Goal: Communication & Community: Answer question/provide support

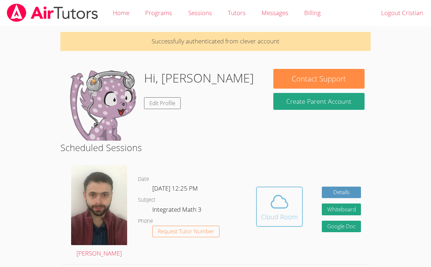
click at [293, 201] on span at bounding box center [279, 202] width 37 height 20
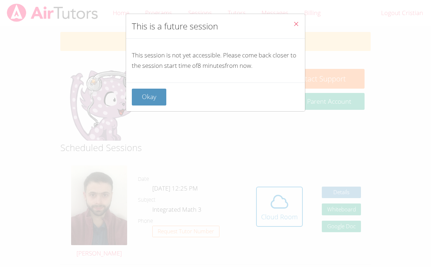
click at [291, 18] on button "Close" at bounding box center [296, 25] width 18 height 22
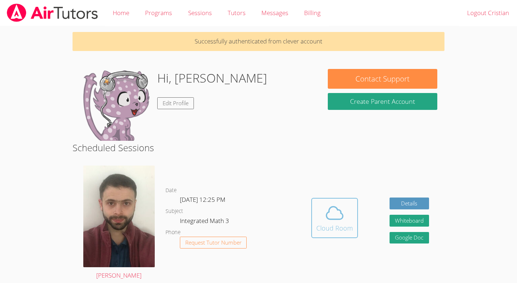
click at [326, 206] on icon at bounding box center [335, 213] width 20 height 20
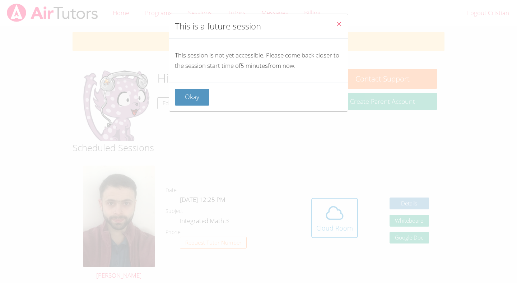
click at [341, 20] on button "Close" at bounding box center [339, 25] width 18 height 22
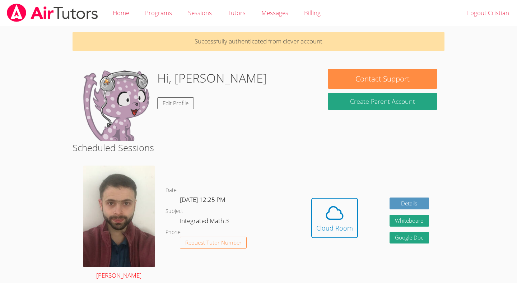
click at [98, 207] on img at bounding box center [118, 217] width 71 height 102
click at [330, 214] on icon at bounding box center [335, 213] width 20 height 20
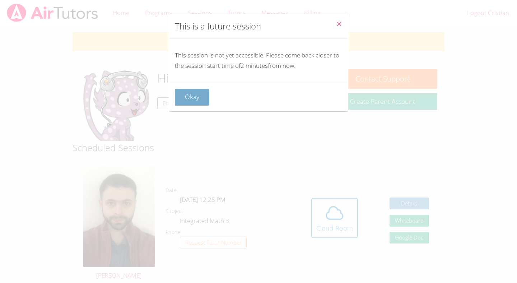
click at [186, 102] on button "Okay" at bounding box center [192, 97] width 34 height 17
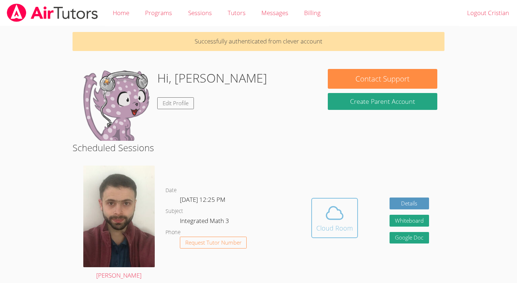
click at [346, 226] on div "Cloud Room" at bounding box center [334, 228] width 37 height 10
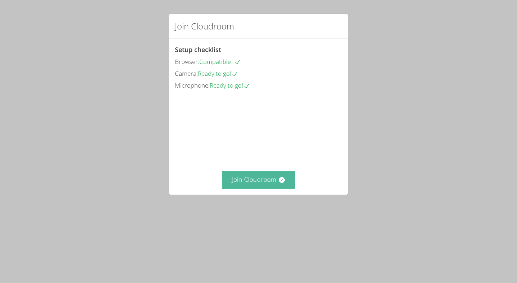
click at [282, 189] on button "Join Cloudroom" at bounding box center [259, 180] width 74 height 18
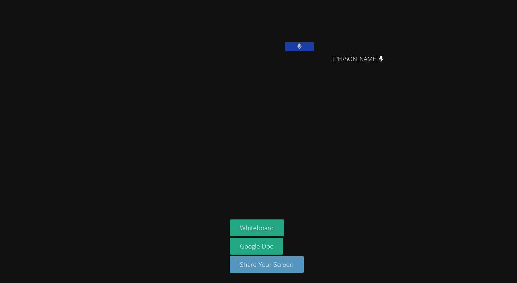
click at [295, 43] on button at bounding box center [299, 46] width 29 height 9
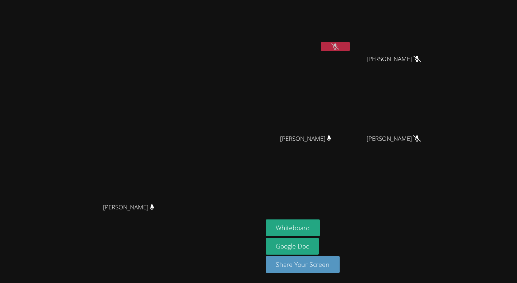
click at [351, 49] on video at bounding box center [308, 27] width 85 height 48
click at [339, 49] on icon at bounding box center [335, 46] width 8 height 6
click at [338, 49] on icon at bounding box center [335, 46] width 4 height 6
click at [351, 53] on div "[PERSON_NAME]" at bounding box center [308, 28] width 85 height 51
click at [339, 48] on icon at bounding box center [335, 46] width 8 height 6
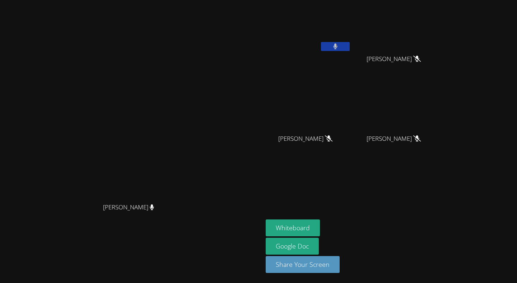
click at [350, 48] on button at bounding box center [335, 46] width 29 height 9
click at [339, 48] on icon at bounding box center [335, 46] width 8 height 6
click at [350, 48] on button at bounding box center [335, 46] width 29 height 9
click at [339, 45] on icon at bounding box center [335, 46] width 8 height 6
click at [338, 45] on icon at bounding box center [335, 46] width 4 height 6
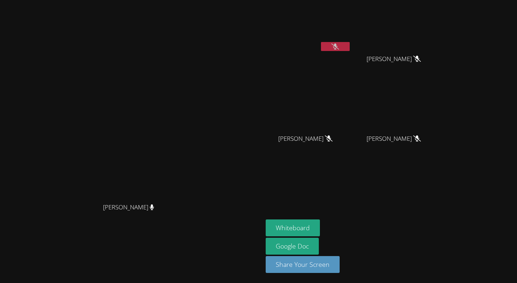
click at [339, 45] on icon at bounding box center [335, 46] width 8 height 6
click at [350, 45] on button at bounding box center [335, 46] width 29 height 9
click at [339, 44] on icon at bounding box center [335, 46] width 8 height 6
click at [338, 44] on icon at bounding box center [335, 46] width 5 height 6
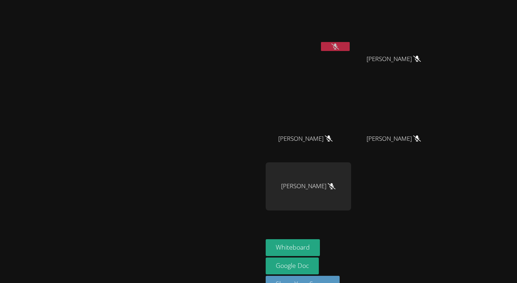
click at [350, 47] on button at bounding box center [335, 46] width 29 height 9
click at [350, 48] on button at bounding box center [335, 46] width 29 height 9
click at [350, 47] on button at bounding box center [335, 46] width 29 height 9
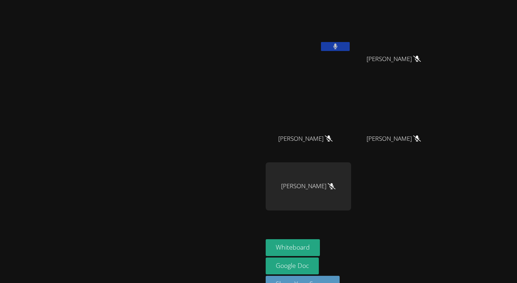
click at [350, 47] on button at bounding box center [335, 46] width 29 height 9
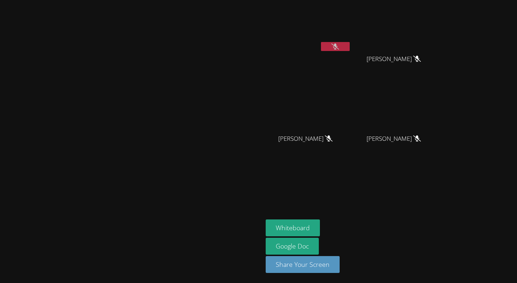
click at [350, 49] on button at bounding box center [335, 46] width 29 height 9
click at [350, 51] on div at bounding box center [335, 47] width 29 height 11
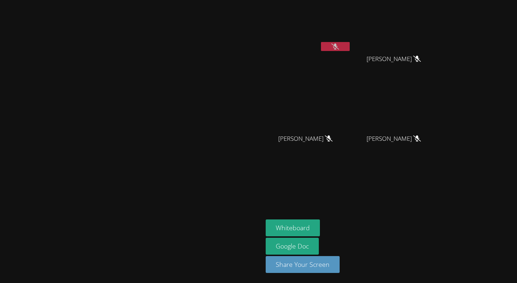
click at [350, 48] on button at bounding box center [335, 46] width 29 height 9
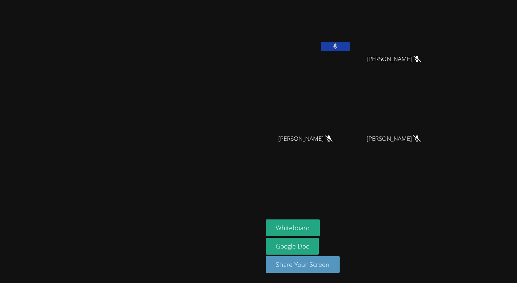
click at [350, 48] on button at bounding box center [335, 46] width 29 height 9
click at [350, 46] on button at bounding box center [335, 46] width 29 height 9
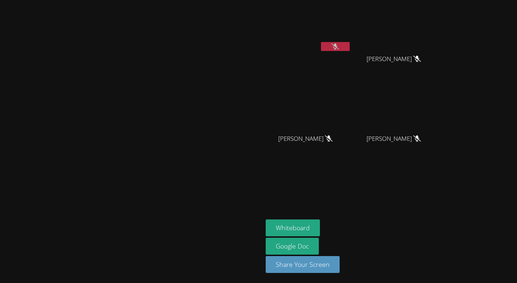
click at [339, 47] on icon at bounding box center [335, 46] width 8 height 6
click at [338, 47] on icon at bounding box center [335, 46] width 4 height 6
click at [339, 47] on icon at bounding box center [335, 46] width 8 height 6
click at [338, 47] on icon at bounding box center [335, 46] width 4 height 6
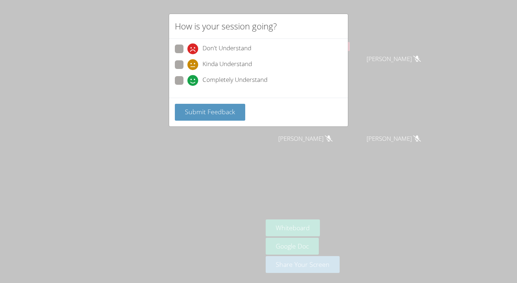
click at [187, 70] on span at bounding box center [187, 70] width 0 height 0
click at [187, 66] on input "Kinda Understand" at bounding box center [190, 63] width 6 height 6
radio input "true"
click at [187, 54] on span at bounding box center [187, 54] width 0 height 0
click at [187, 51] on input "Don't Understand" at bounding box center [190, 48] width 6 height 6
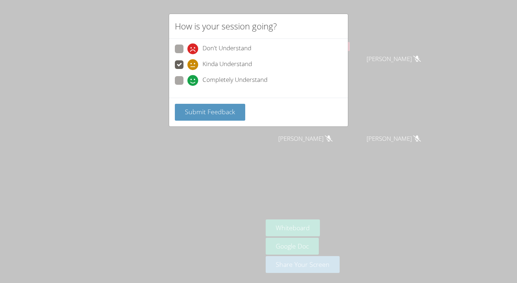
radio input "true"
click at [187, 70] on span at bounding box center [187, 70] width 0 height 0
click at [187, 66] on input "Kinda Understand" at bounding box center [190, 63] width 6 height 6
radio input "true"
click at [217, 111] on span "Submit Feedback" at bounding box center [210, 111] width 50 height 9
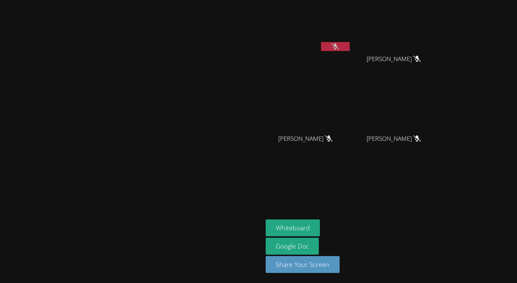
click at [339, 45] on icon at bounding box center [335, 46] width 8 height 6
click at [338, 45] on icon at bounding box center [335, 46] width 4 height 6
